Goal: Information Seeking & Learning: Learn about a topic

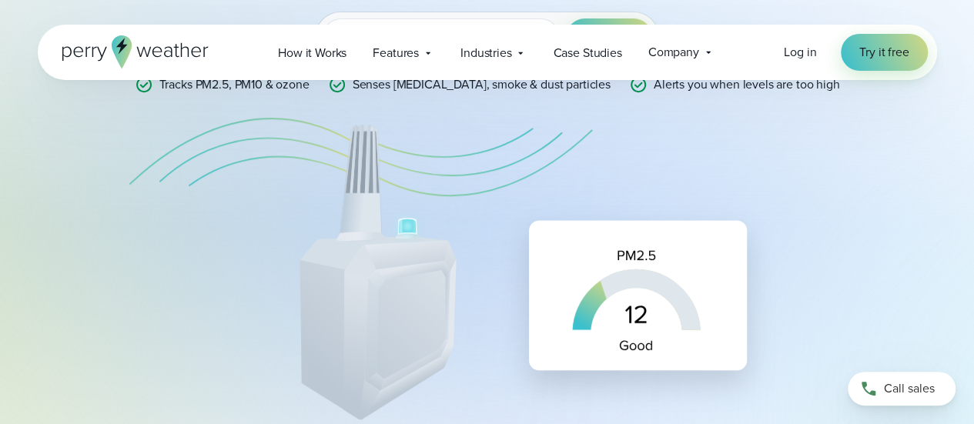
scroll to position [385, 0]
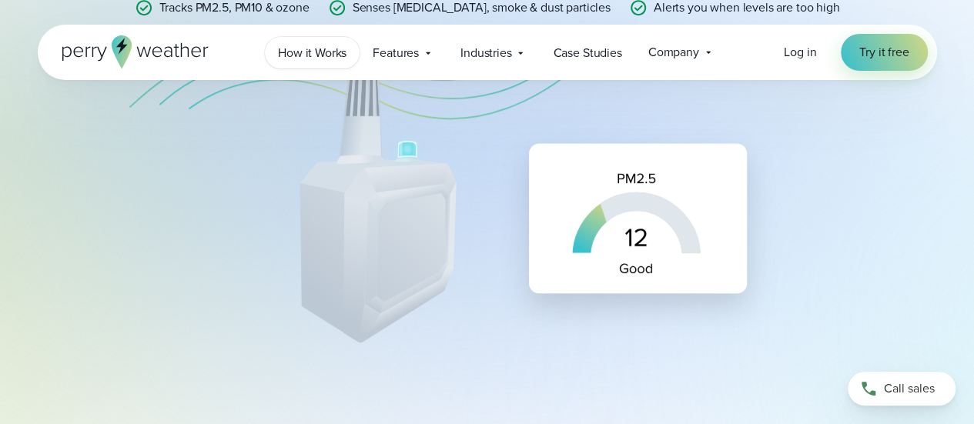
click at [336, 54] on span "How it Works" at bounding box center [312, 53] width 69 height 18
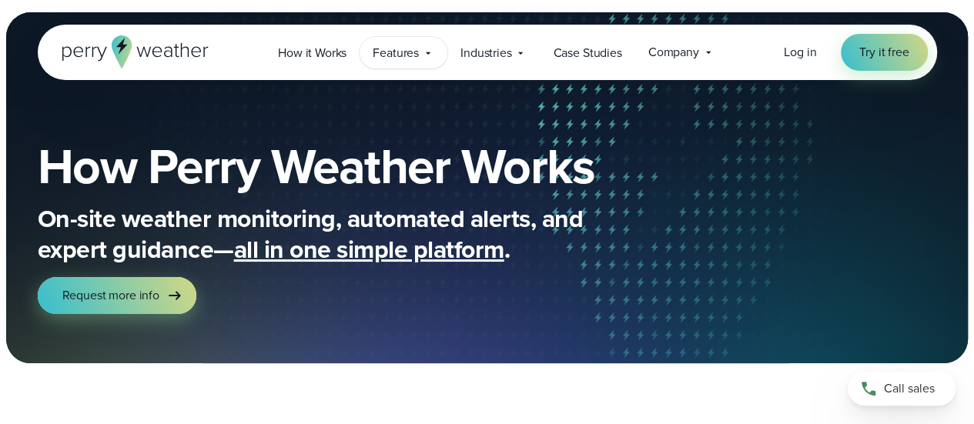
click at [410, 55] on span "Features" at bounding box center [396, 53] width 46 height 18
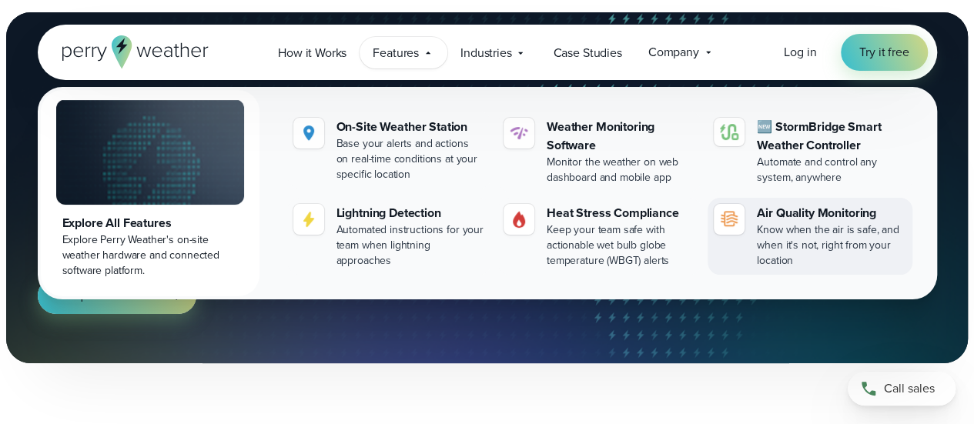
click at [773, 218] on div "Air Quality Monitoring" at bounding box center [831, 213] width 149 height 18
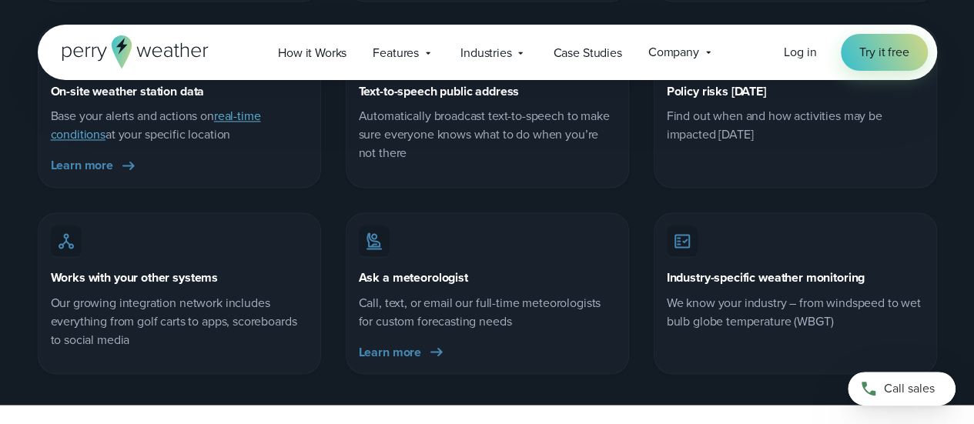
scroll to position [4159, 0]
